Goal: Ask a question

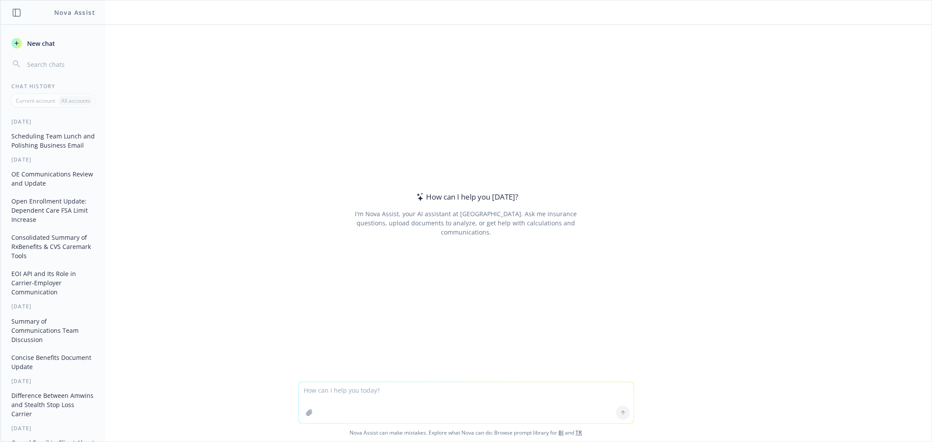
drag, startPoint x: 0, startPoint y: 0, endPoint x: 402, endPoint y: 383, distance: 555.5
click at [402, 383] on textarea at bounding box center [466, 402] width 335 height 41
type textarea "p"
type textarea "how does the [PERSON_NAME] virtual complete plan differ from the other dhmo pla…"
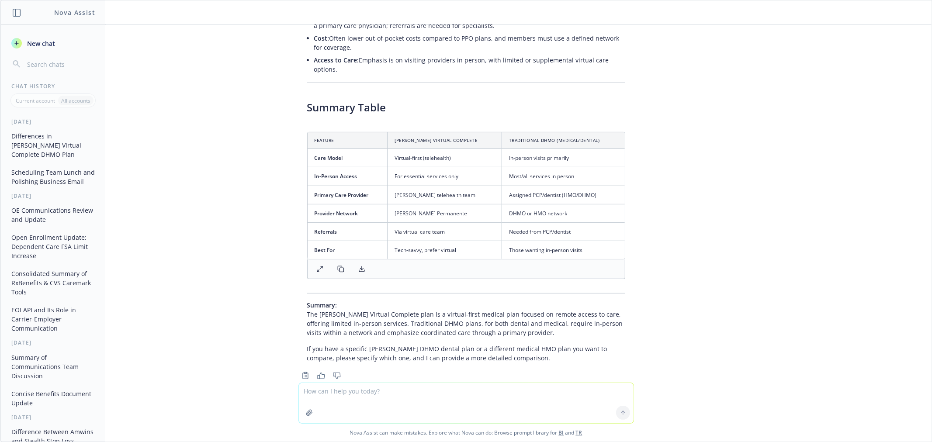
scroll to position [308, 0]
